Goal: Information Seeking & Learning: Learn about a topic

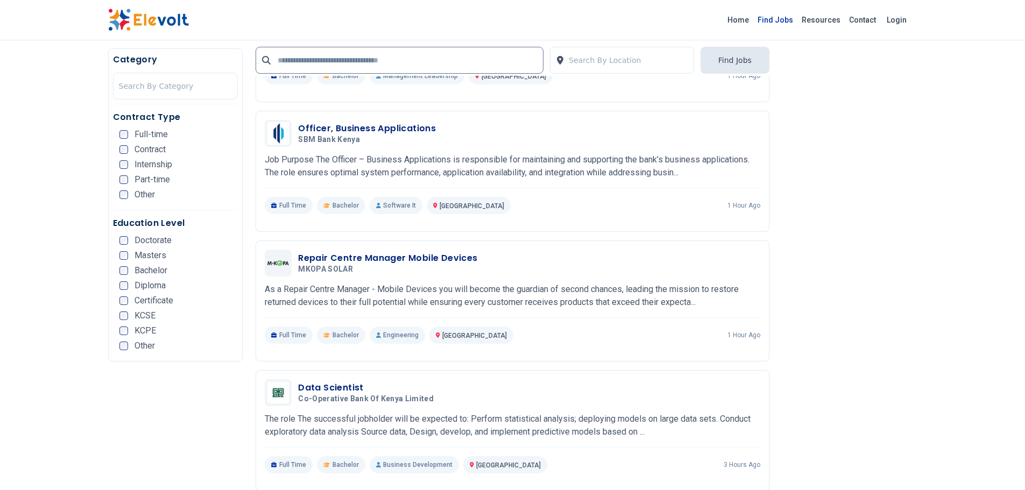
click at [780, 18] on link "Find Jobs" at bounding box center [775, 19] width 44 height 17
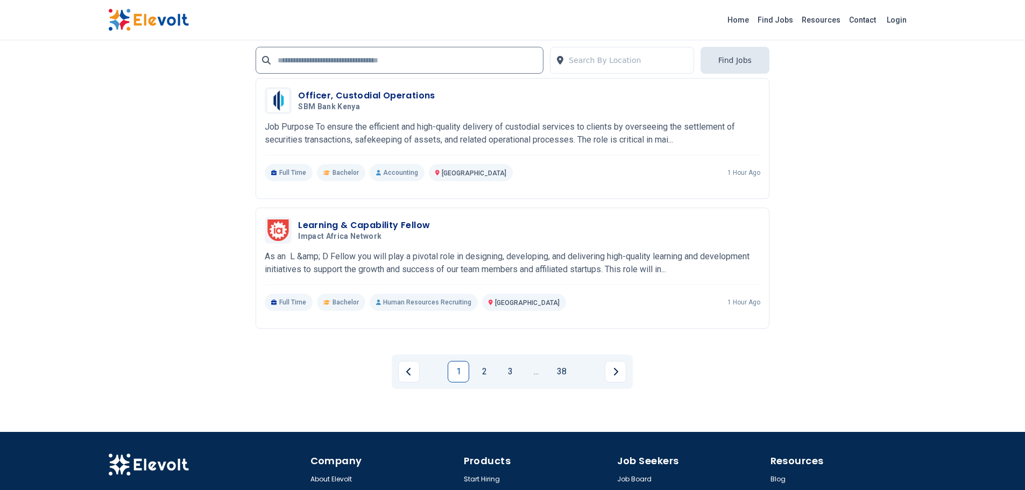
scroll to position [2313, 0]
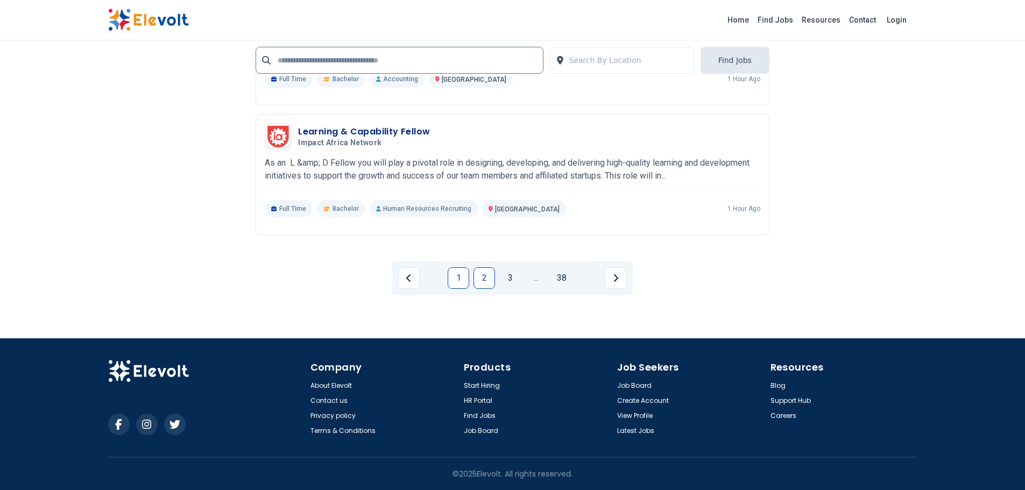
click at [491, 278] on link "2" at bounding box center [484, 278] width 22 height 22
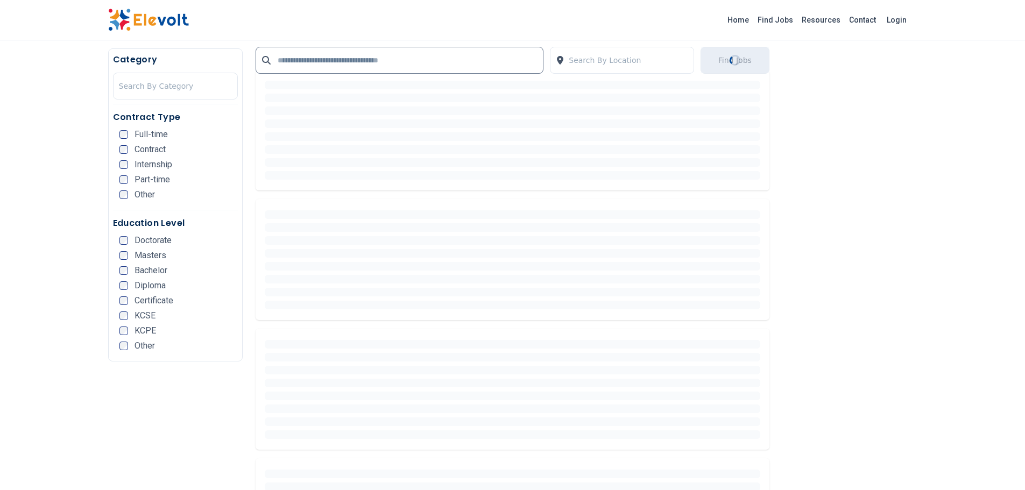
scroll to position [0, 0]
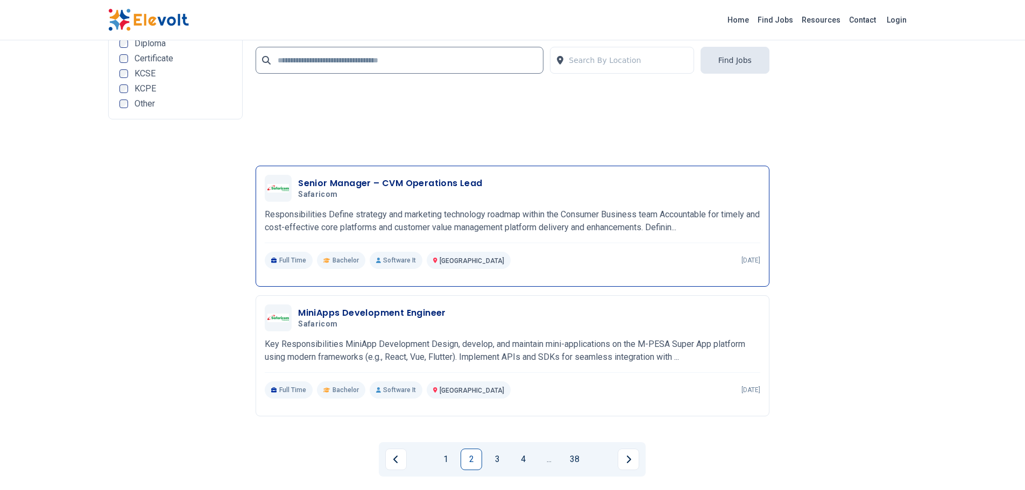
scroll to position [2152, 0]
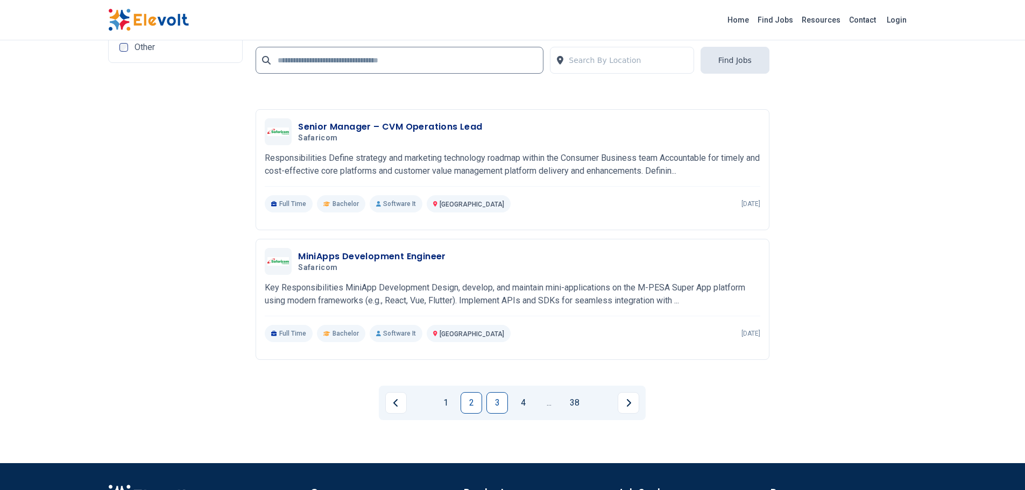
click at [495, 402] on link "3" at bounding box center [497, 403] width 22 height 22
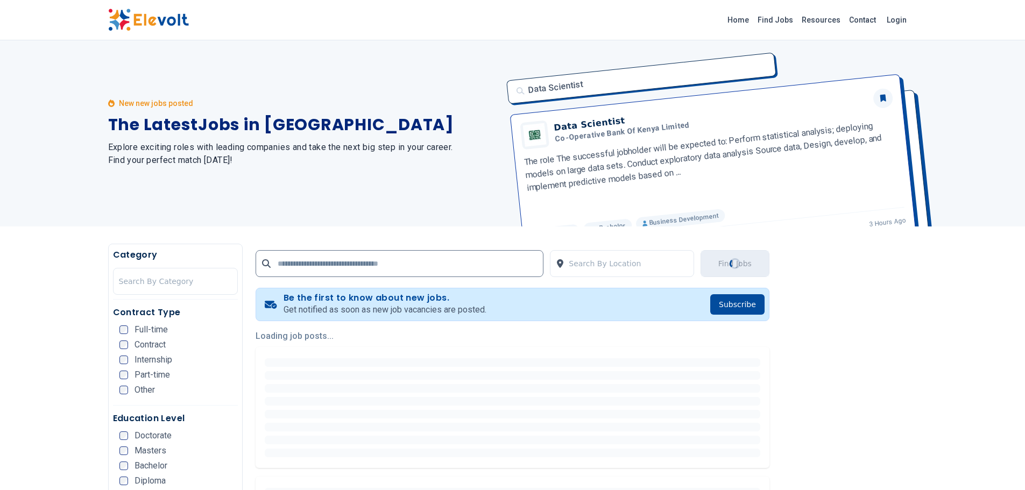
scroll to position [0, 0]
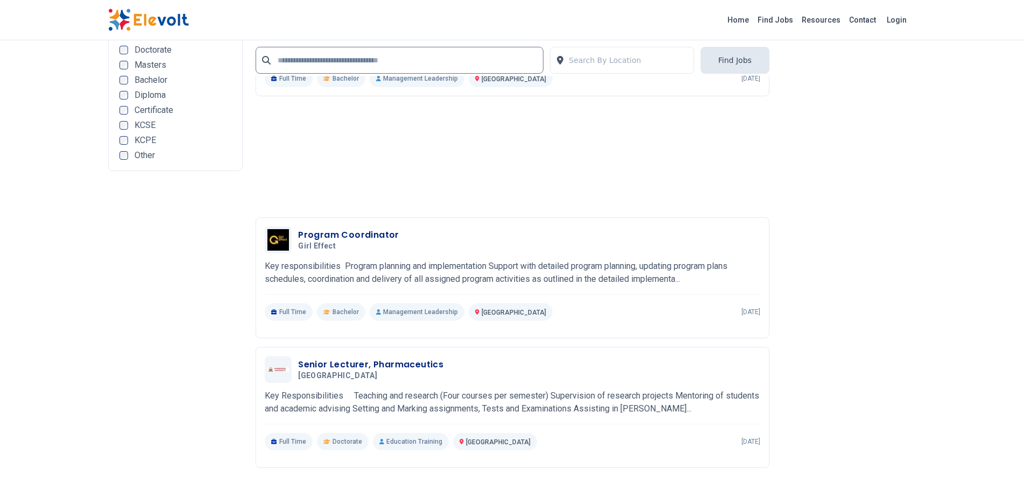
scroll to position [2098, 0]
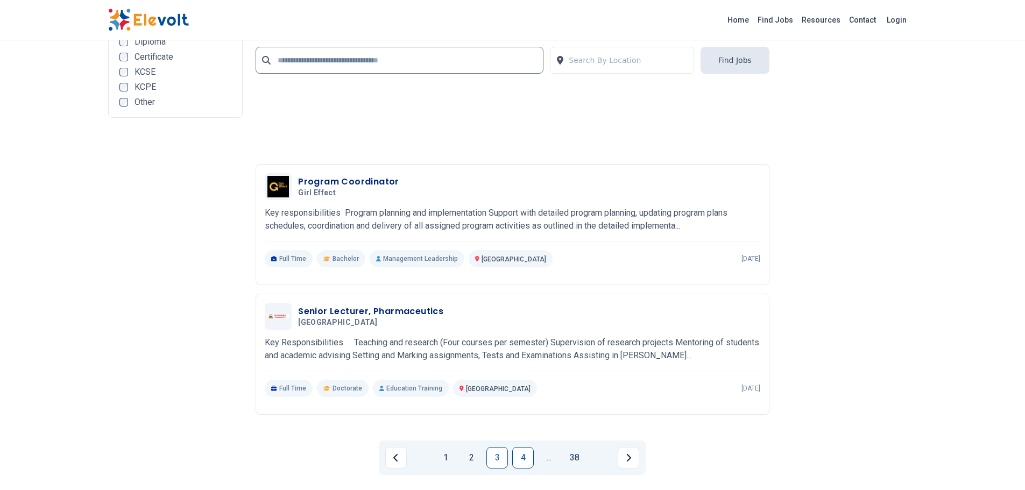
click at [525, 447] on link "4" at bounding box center [523, 458] width 22 height 22
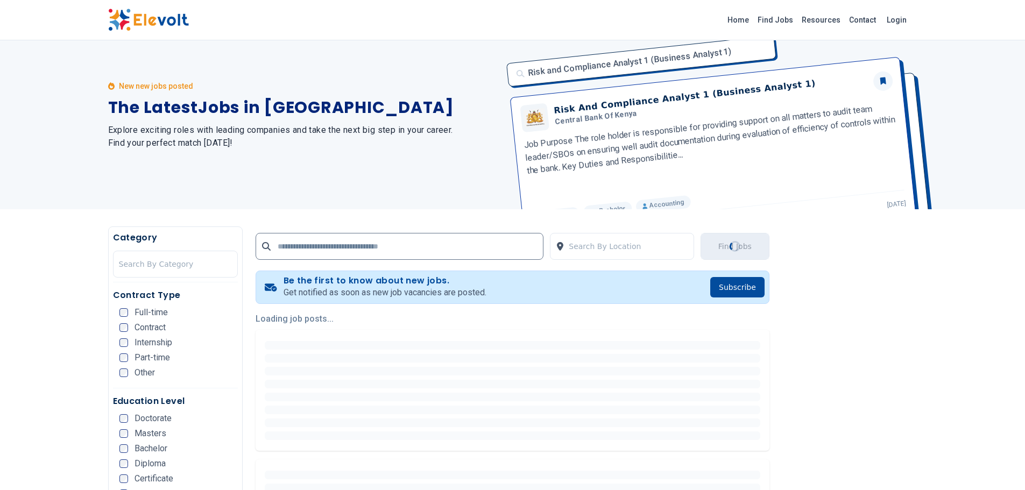
scroll to position [0, 0]
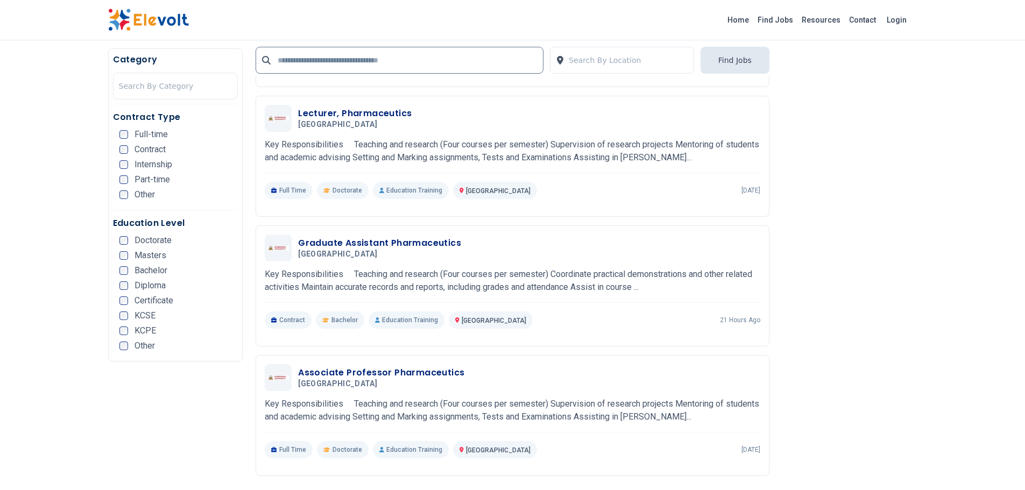
scroll to position [592, 0]
